Goal: Information Seeking & Learning: Learn about a topic

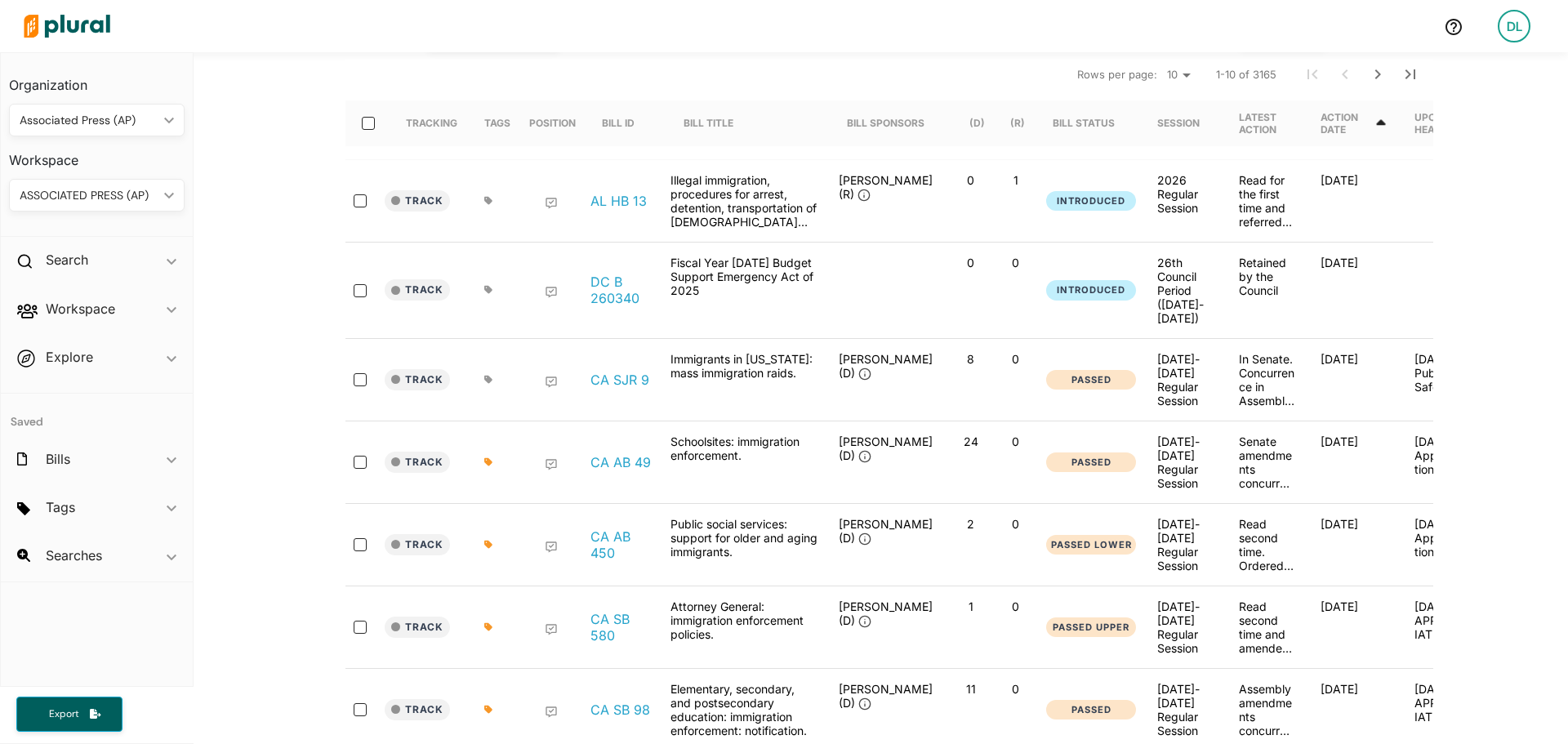
scroll to position [163, 0]
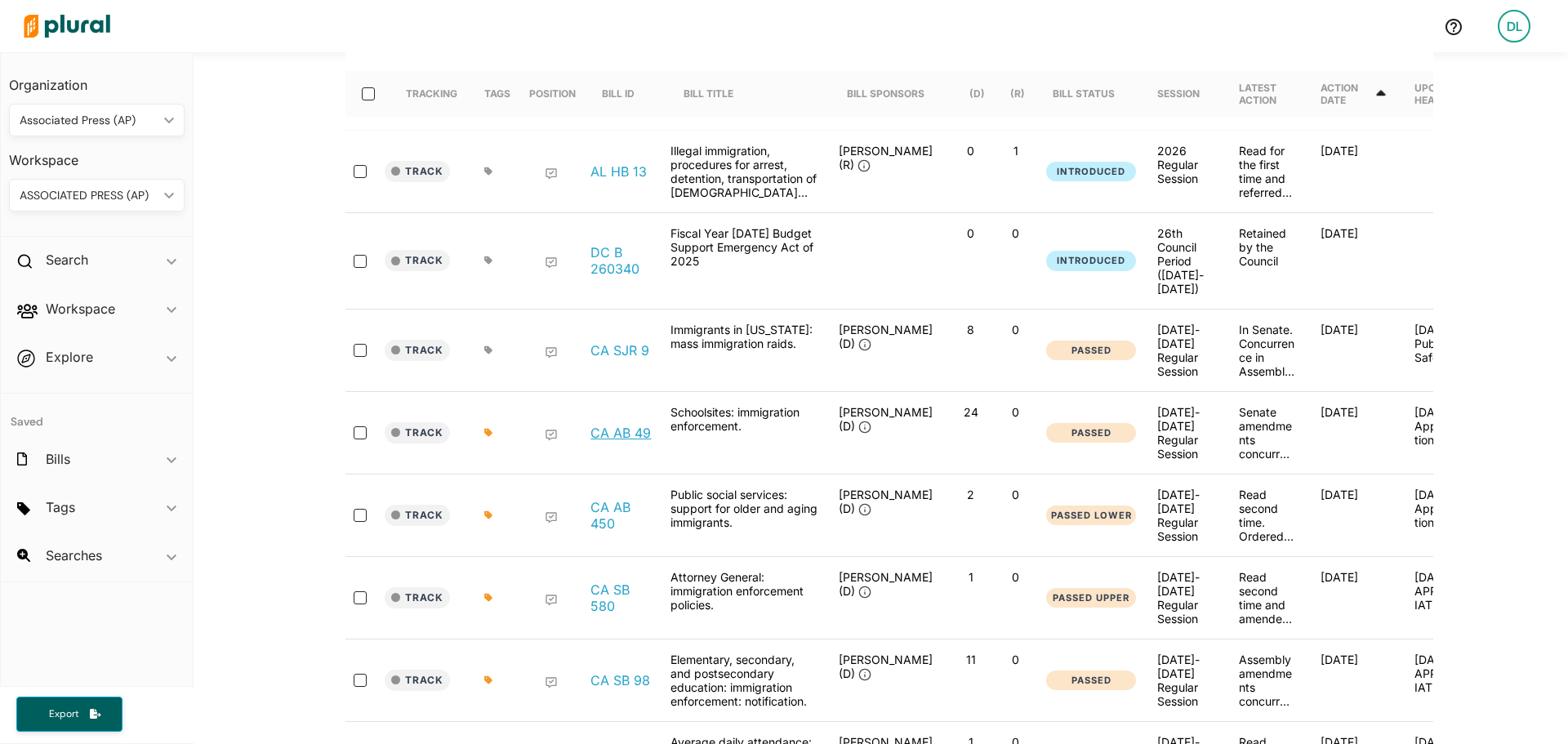
click at [615, 437] on link "CA AB 49" at bounding box center [620, 433] width 60 height 17
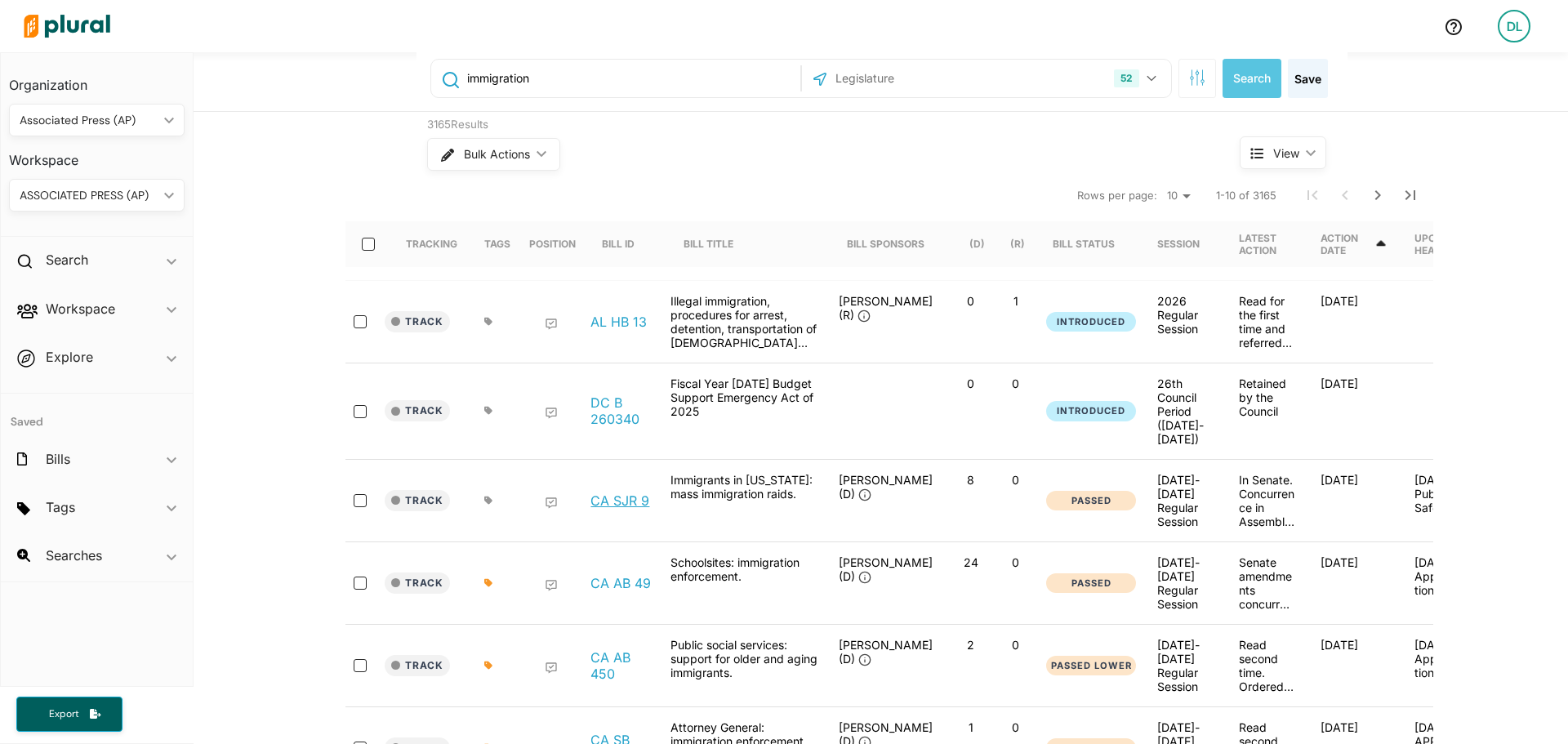
scroll to position [0, 0]
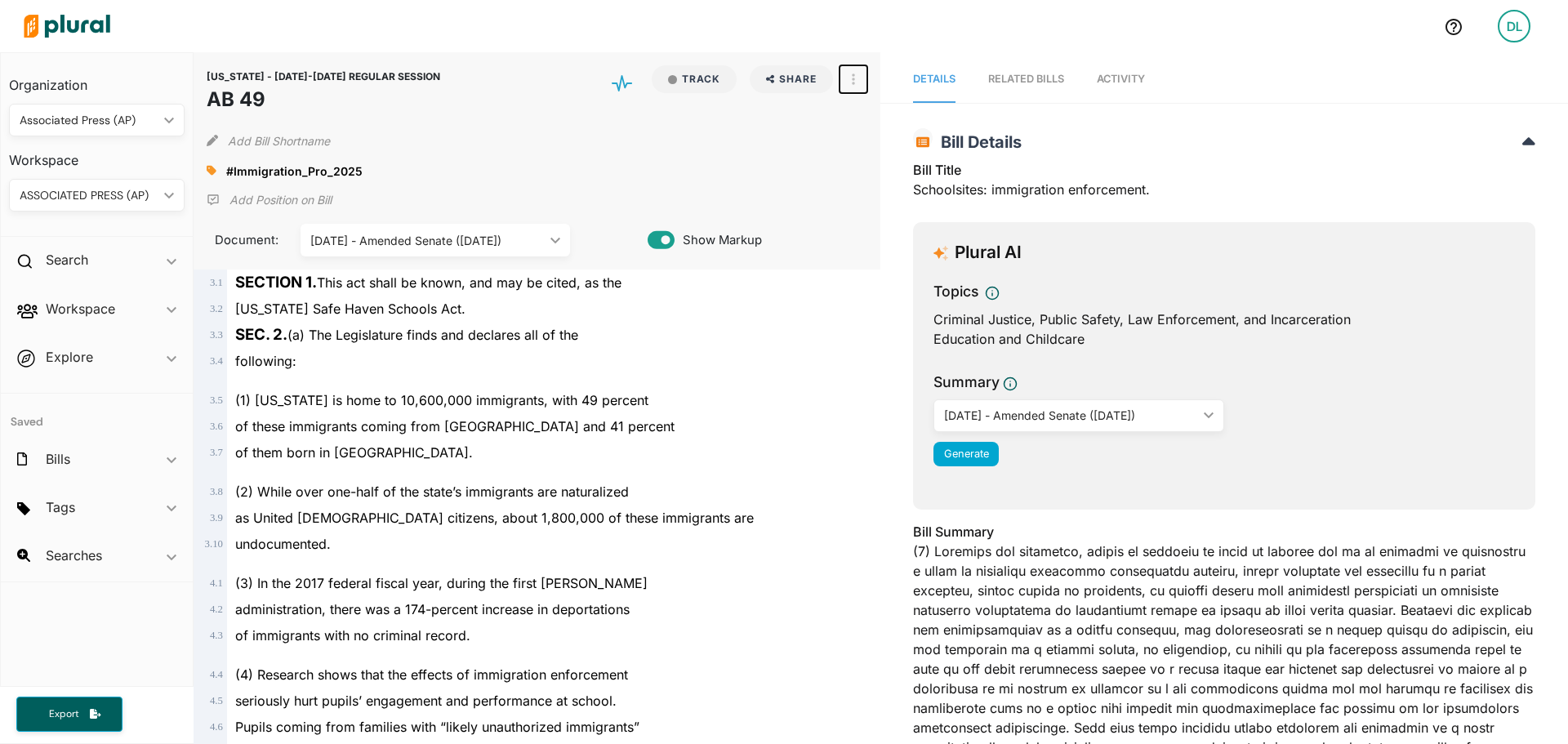
click at [853, 78] on icon "button" at bounding box center [855, 78] width 3 height 11
click at [896, 156] on div "View Source" at bounding box center [923, 154] width 99 height 14
